Goal: Task Accomplishment & Management: Use online tool/utility

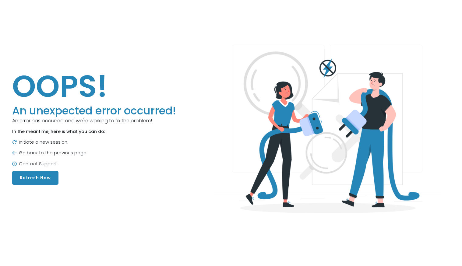
click at [27, 185] on button "Refresh Now" at bounding box center [35, 178] width 46 height 14
